Goal: Register for event/course

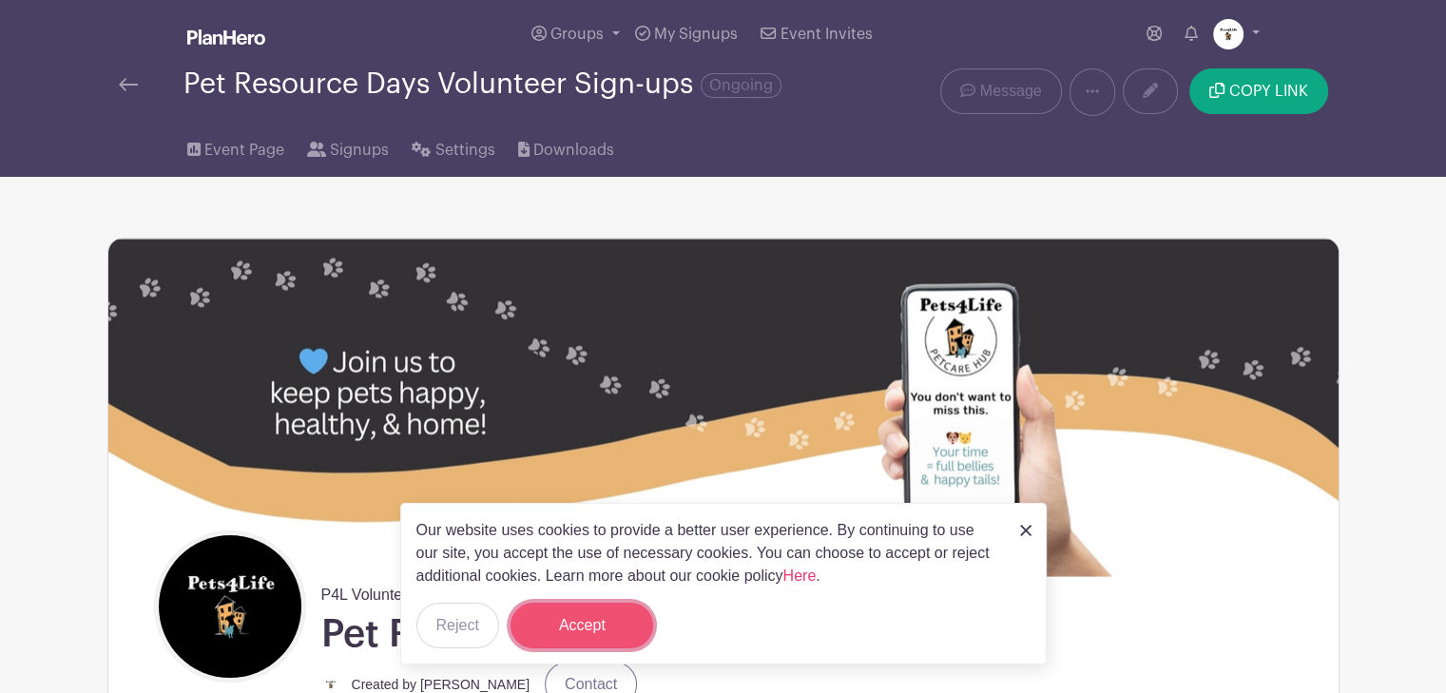
click at [581, 615] on button "Accept" at bounding box center [581, 626] width 143 height 46
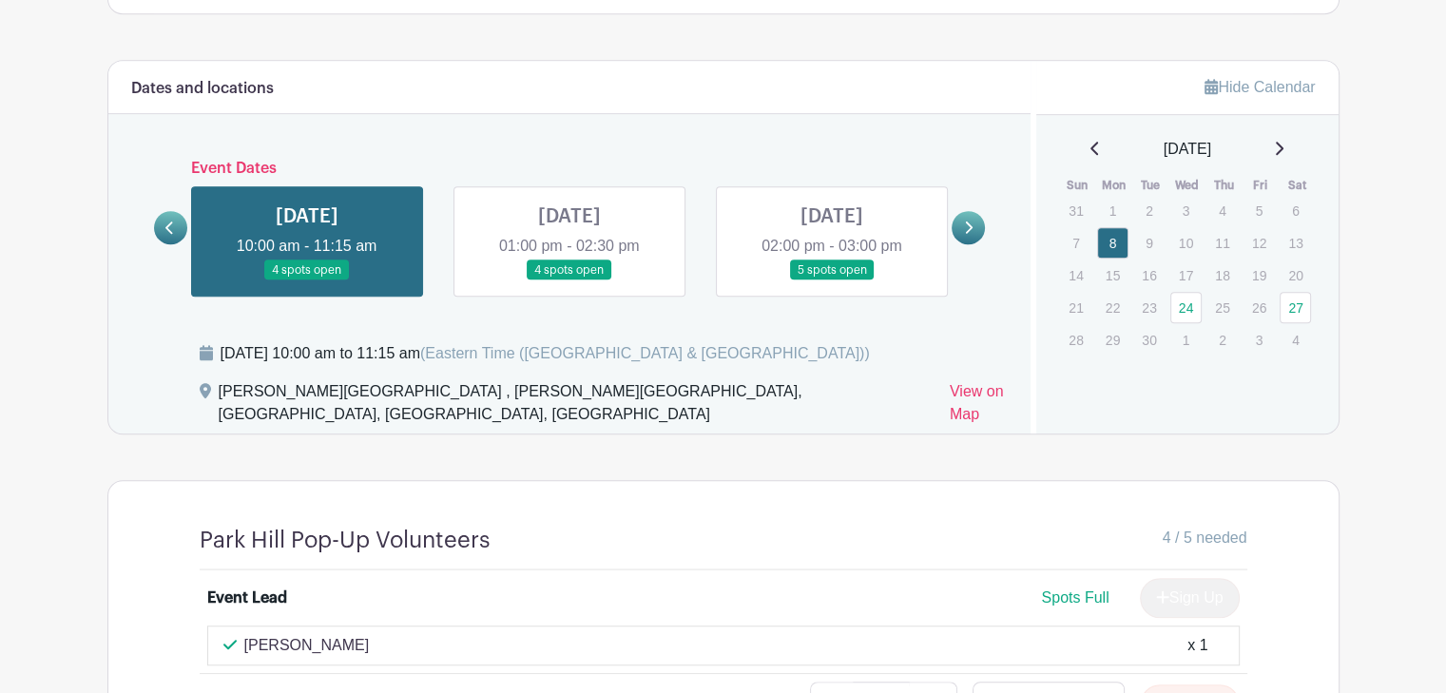
scroll to position [1355, 0]
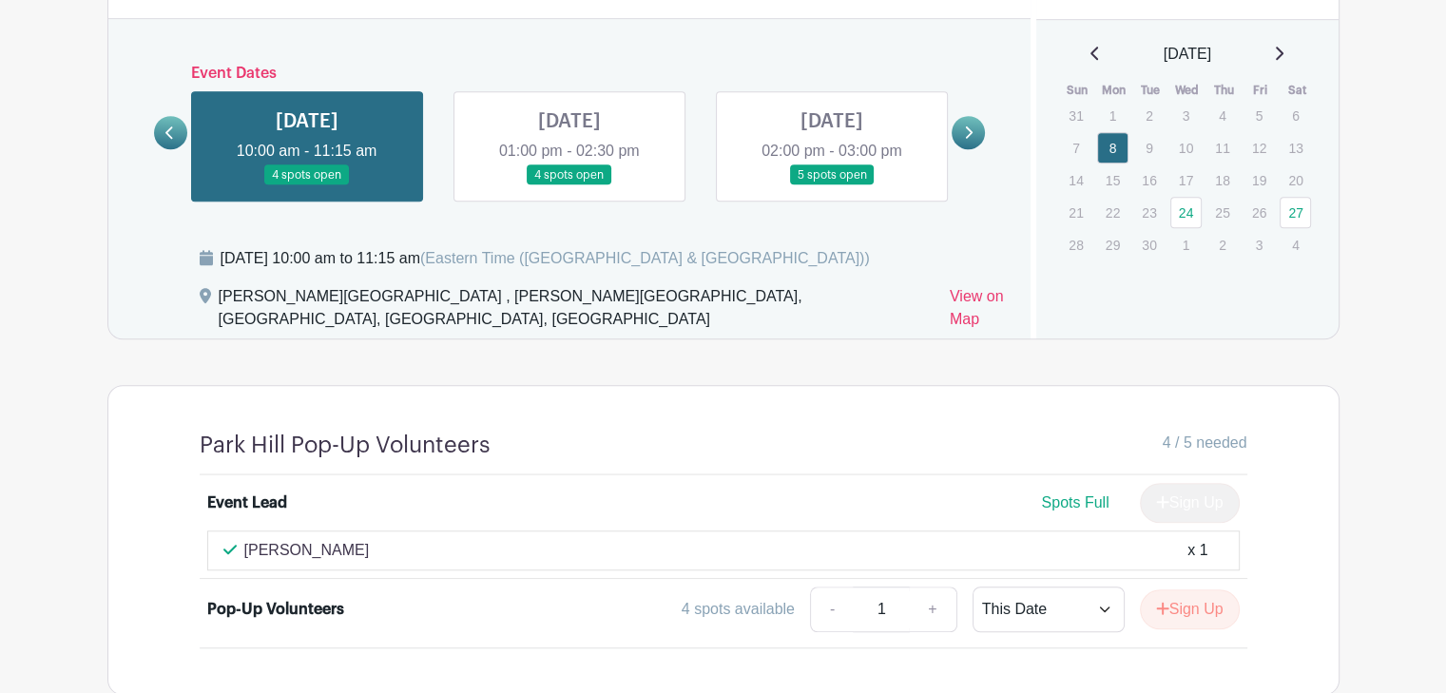
click at [569, 185] on link at bounding box center [569, 185] width 0 height 0
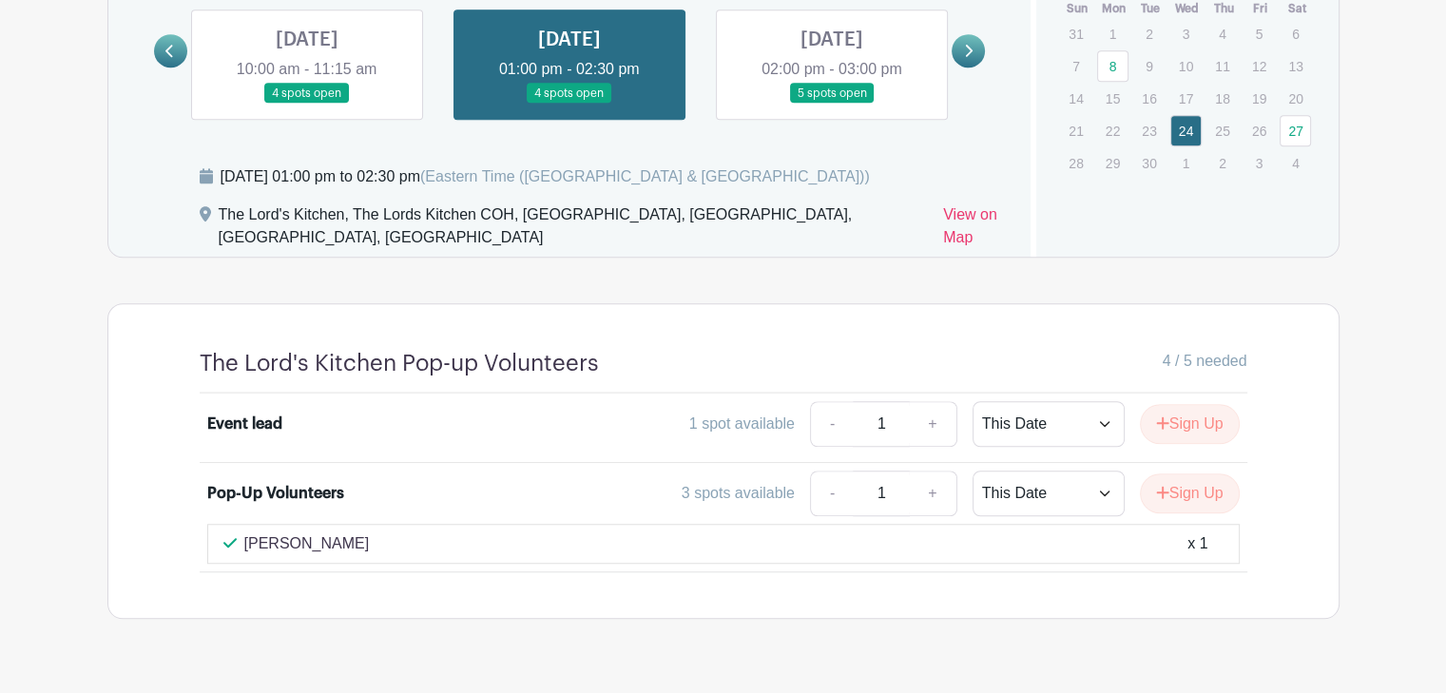
scroll to position [1450, 0]
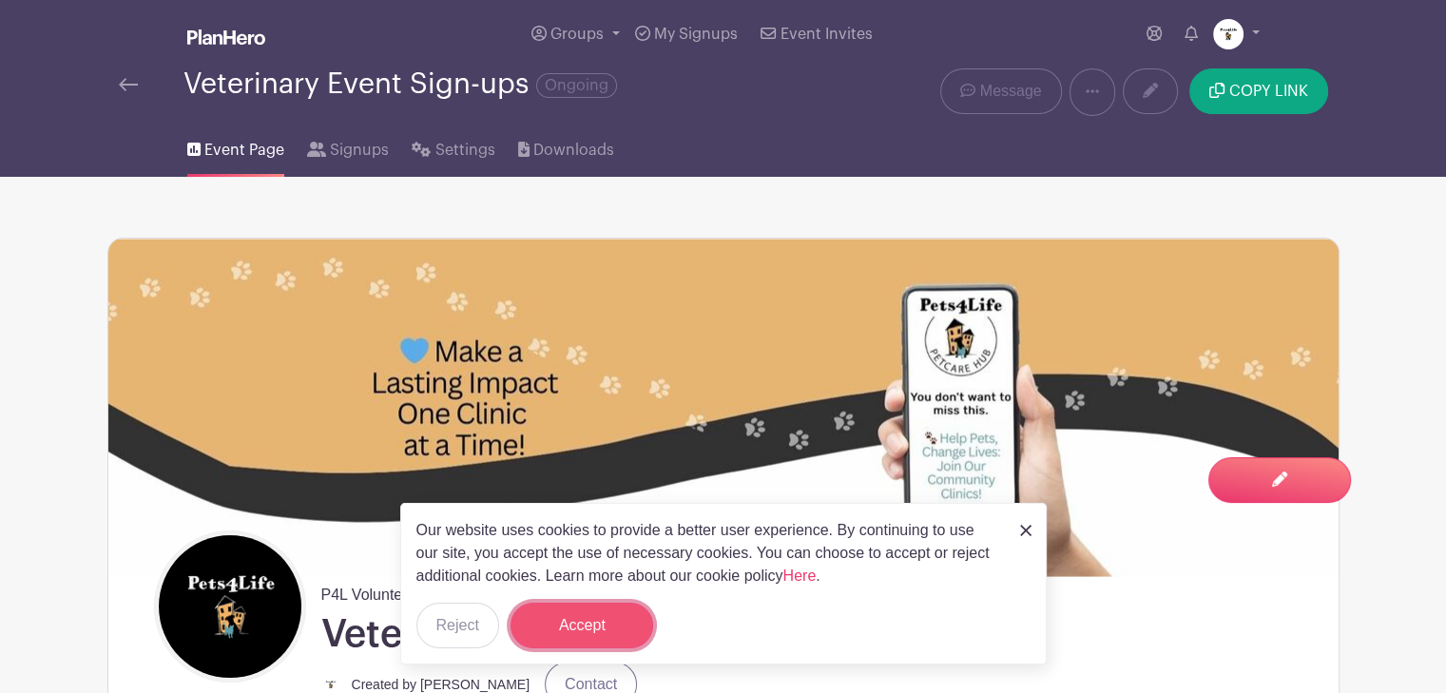
click at [570, 615] on button "Accept" at bounding box center [581, 626] width 143 height 46
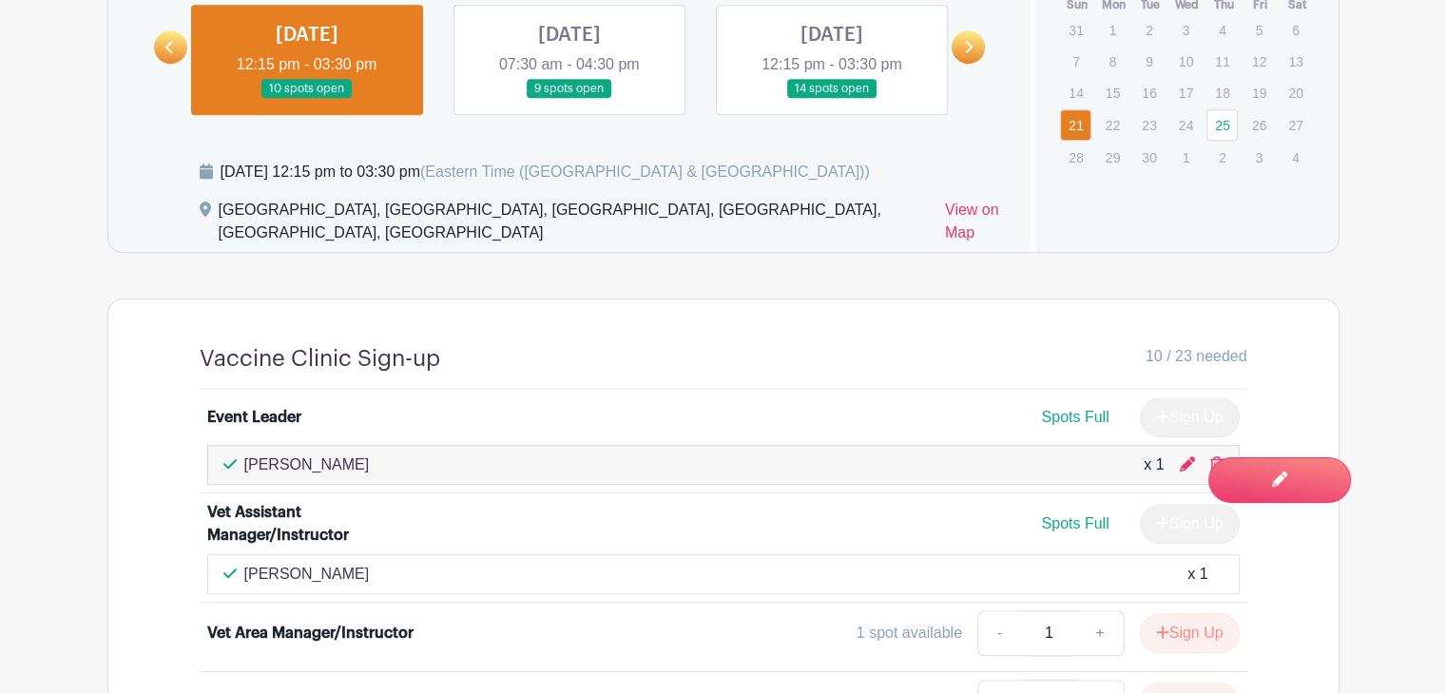
scroll to position [1426, 0]
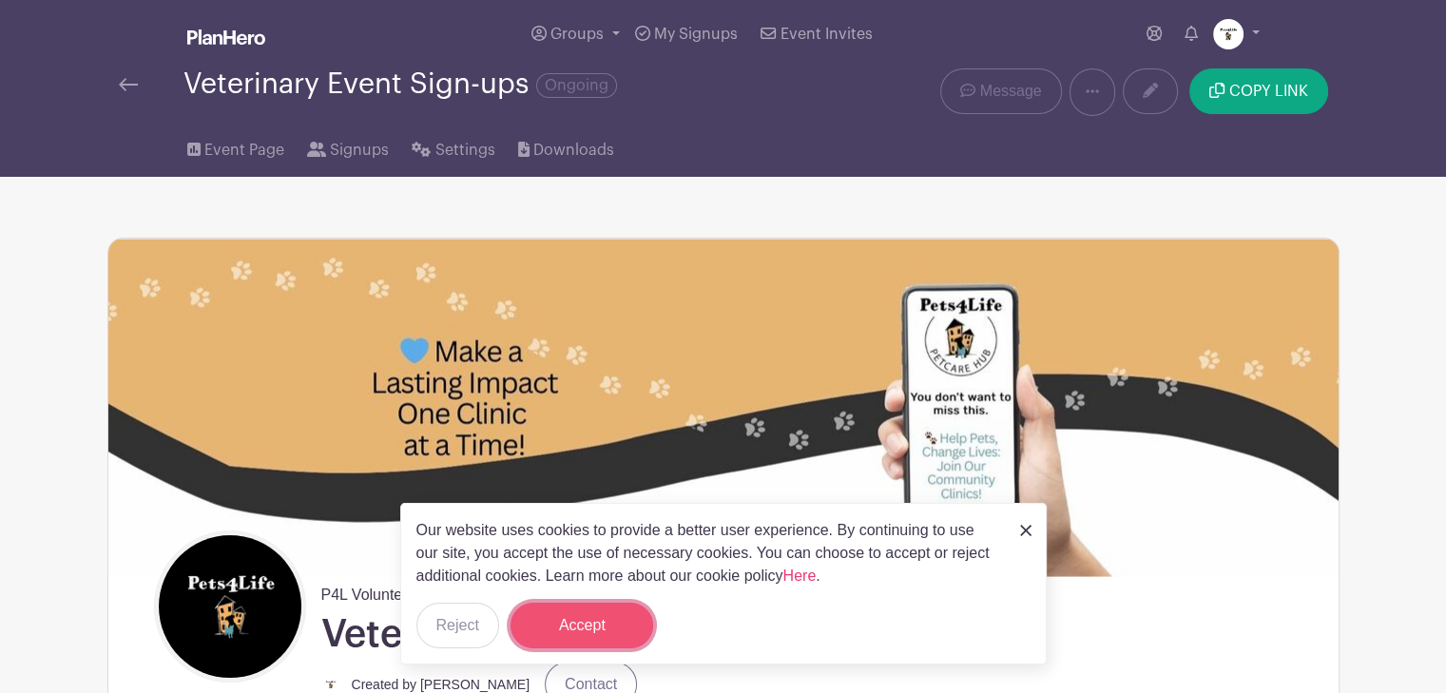
click at [559, 623] on button "Accept" at bounding box center [581, 626] width 143 height 46
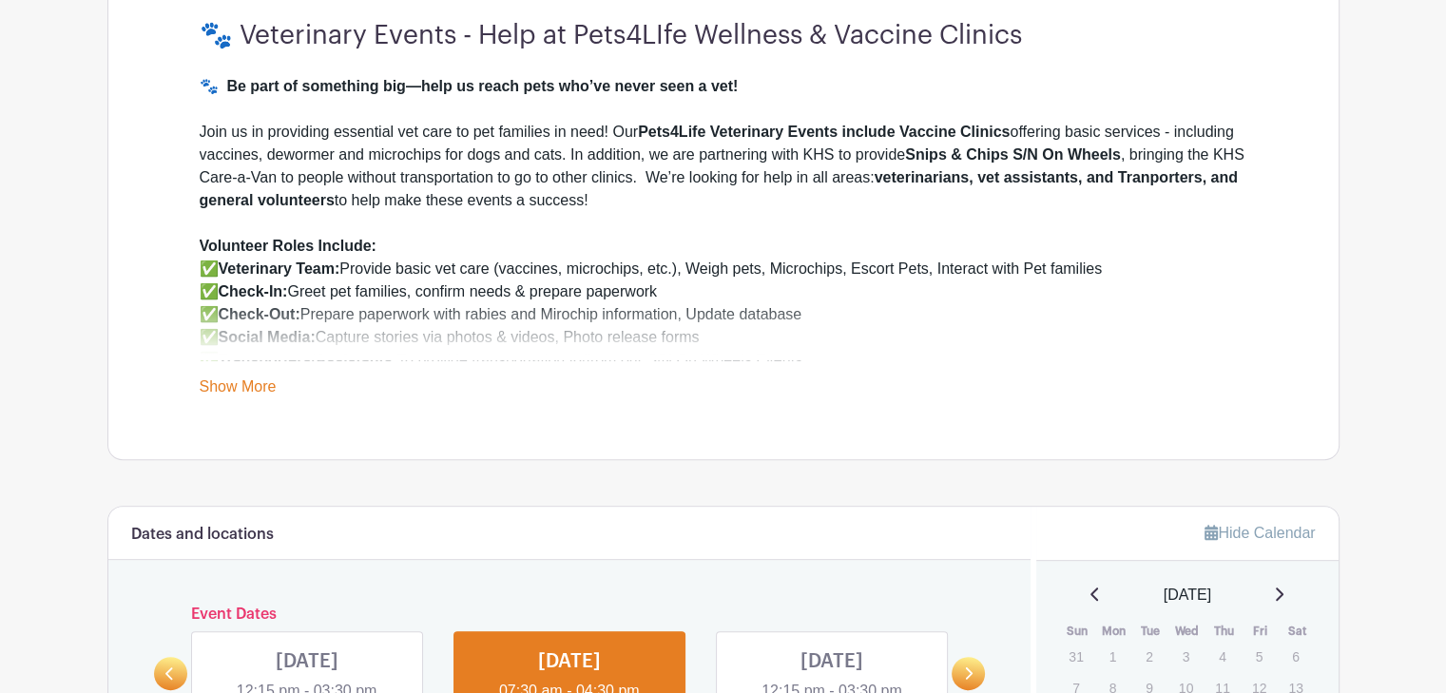
scroll to position [766, 0]
